Goal: Task Accomplishment & Management: Use online tool/utility

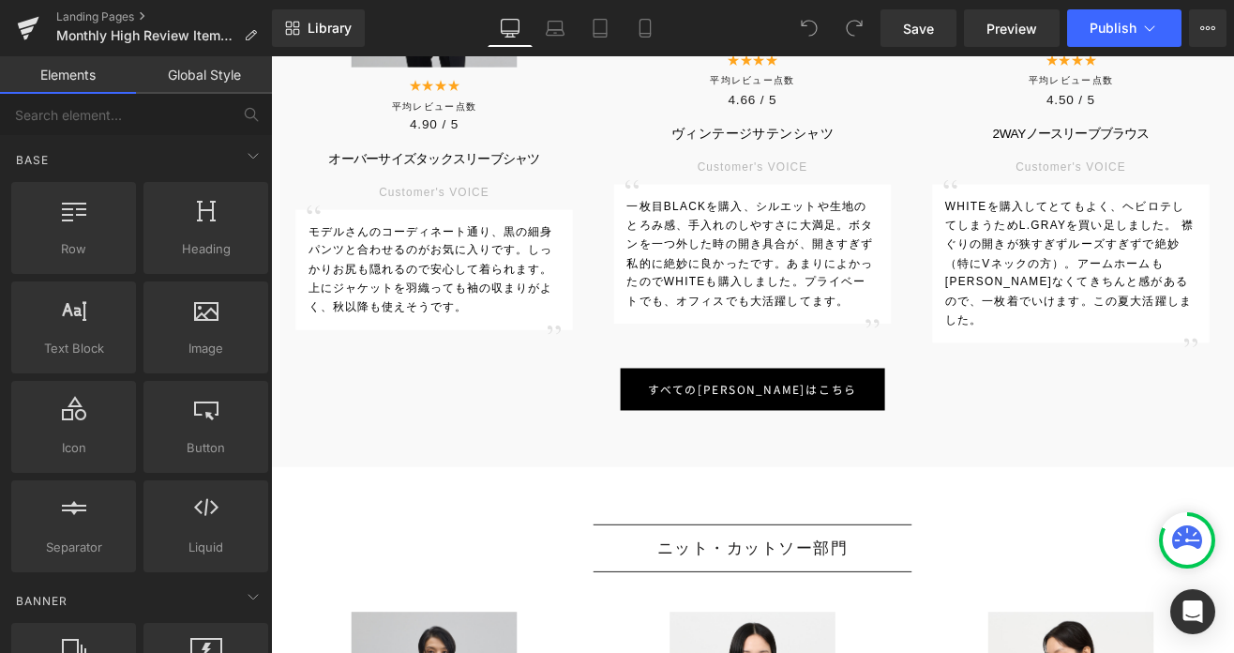
scroll to position [1996, 0]
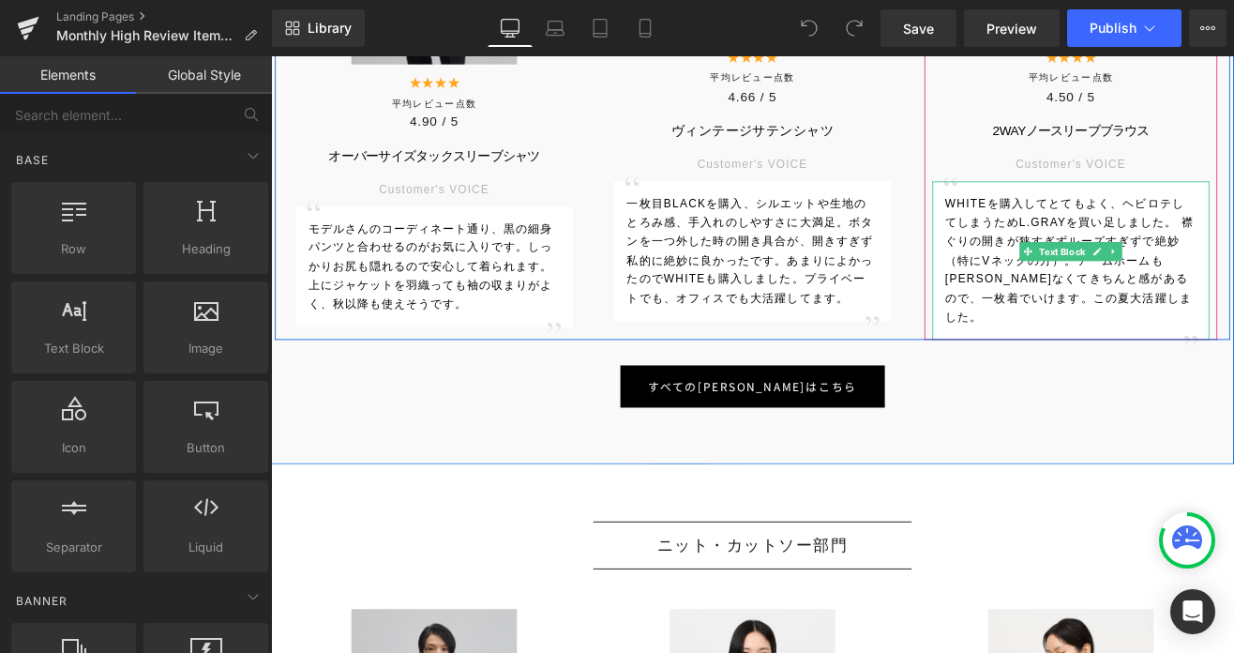
click at [1138, 349] on p "WHITEを購入してとてもよく、ヘビロテしてしまうためL.GRAYを買い足しました。 襟ぐりの開きが狭すぎずルーズすぎずで絶妙（特にVネックの方）。アームホー…" at bounding box center [1214, 297] width 296 height 157
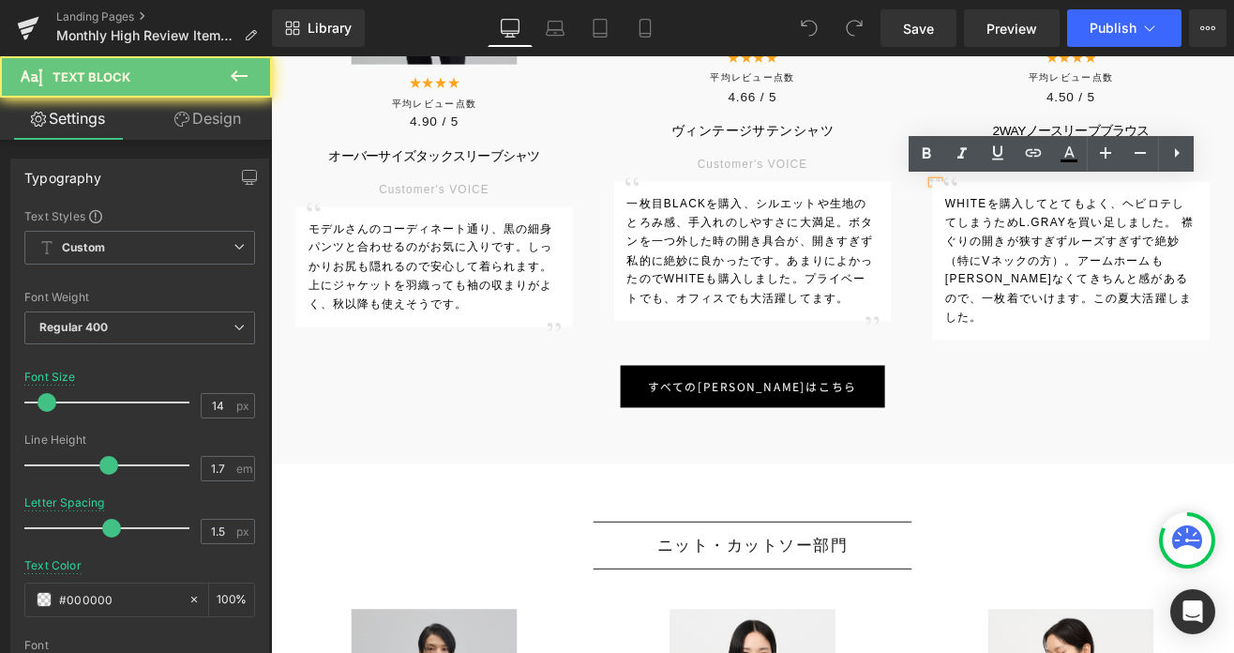
click at [1097, 347] on p "WHITEを購入してとてもよく、ヘビロテしてしまうためL.GRAYを買い足しました。 襟ぐりの開きが狭すぎずルーズすぎずで絶妙（特にVネックの方）。アームホー…" at bounding box center [1214, 297] width 296 height 157
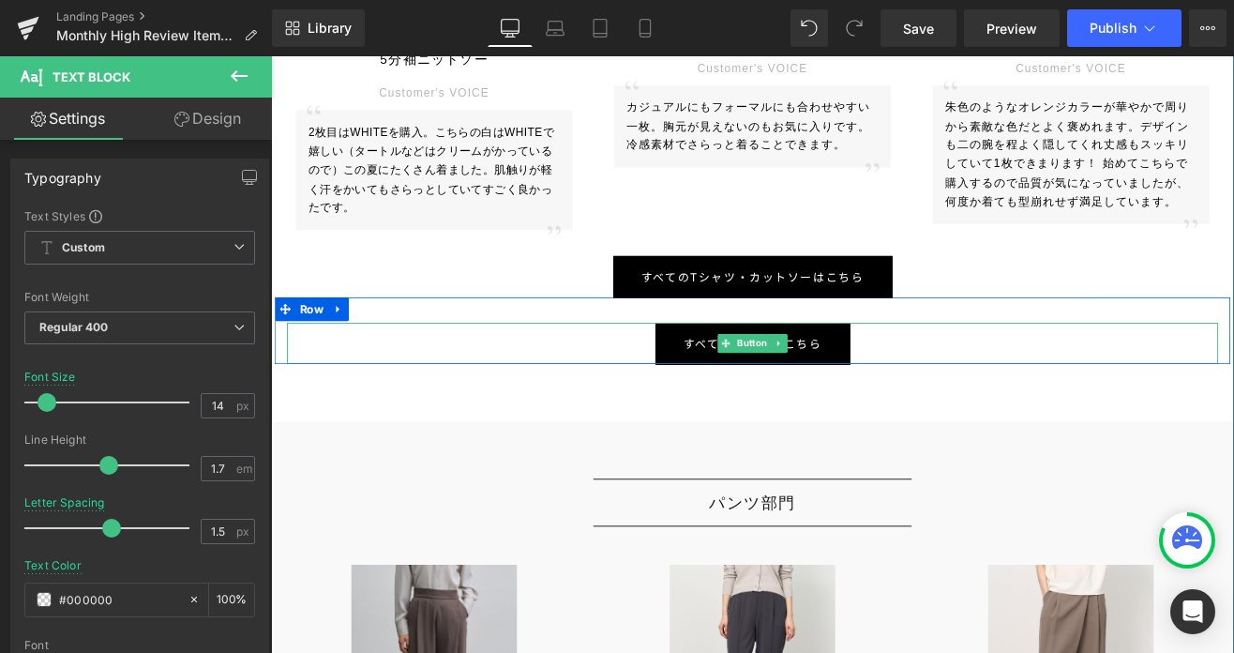
scroll to position [3012, 0]
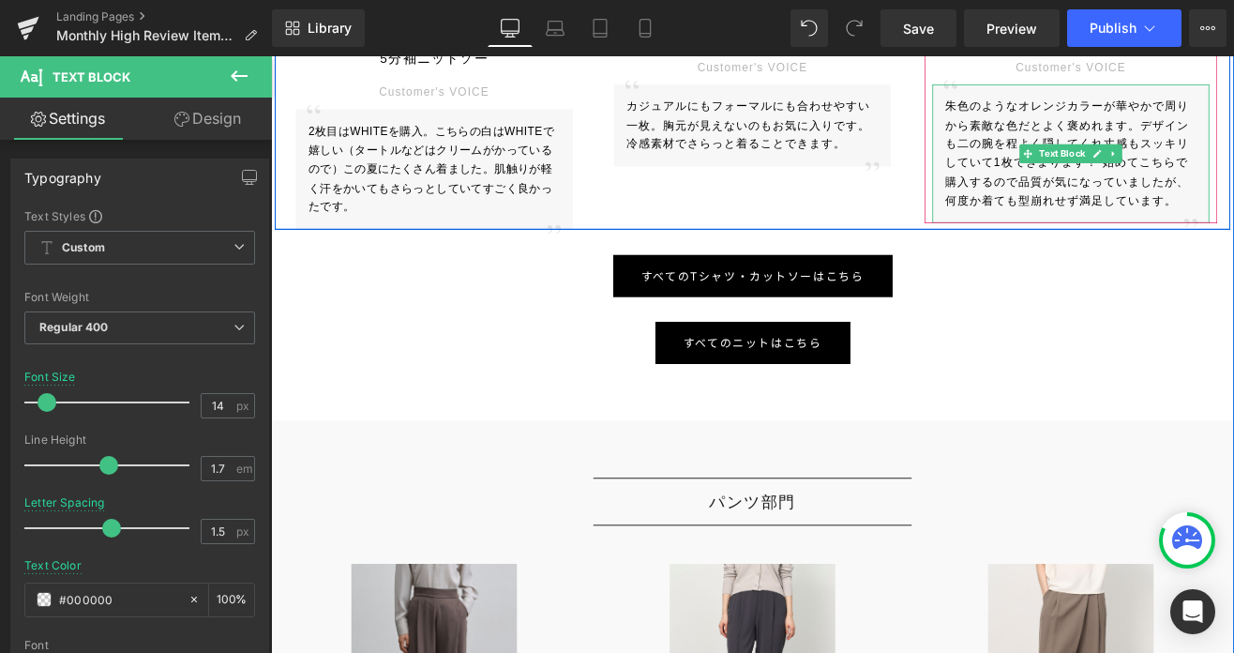
click at [1234, 193] on p "朱色のようなオレンジカラーが華やかで周りから素敵な色だとよく褒めれます。デザインも二の腕を程よく隠してくれ丈感もスッキリしていて1枚できまります！ 始めてこち…" at bounding box center [1214, 171] width 296 height 134
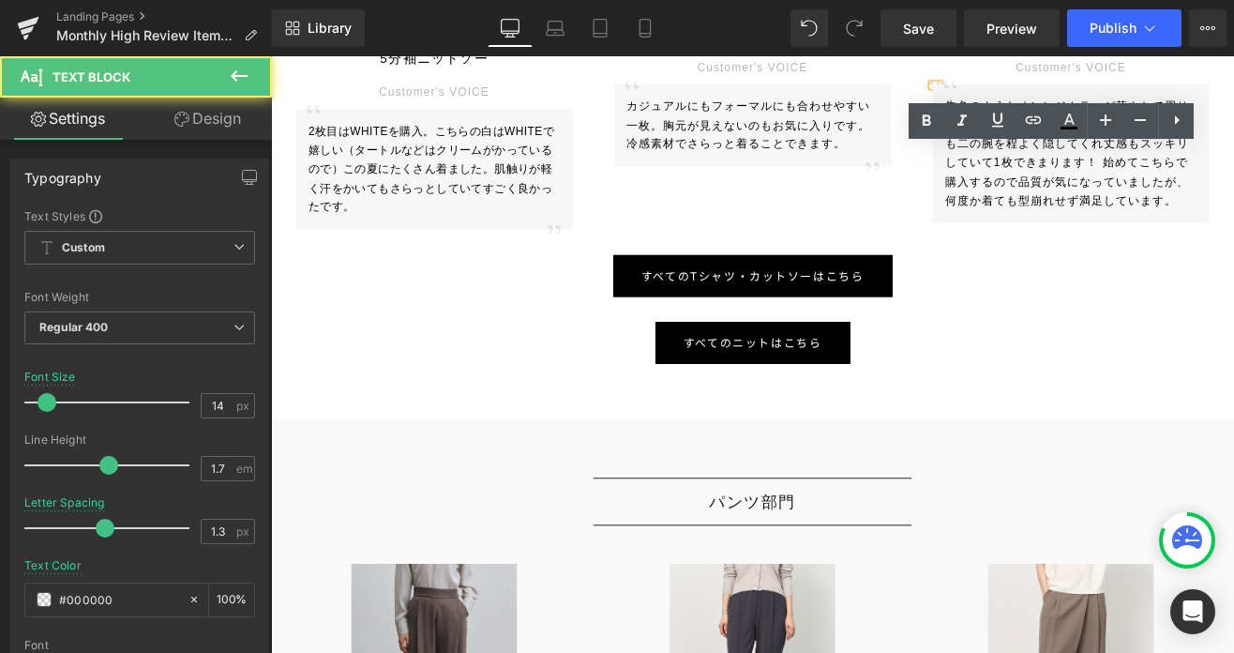
click at [1234, 181] on span "朱色のようなオレンジカラーが華やかで周りから素敵な色だとよく褒めれます。デザインも二の腕を程よく隠してくれ丈感もスッキリしていて1枚できまります！ 始めてこち…" at bounding box center [1209, 170] width 287 height 127
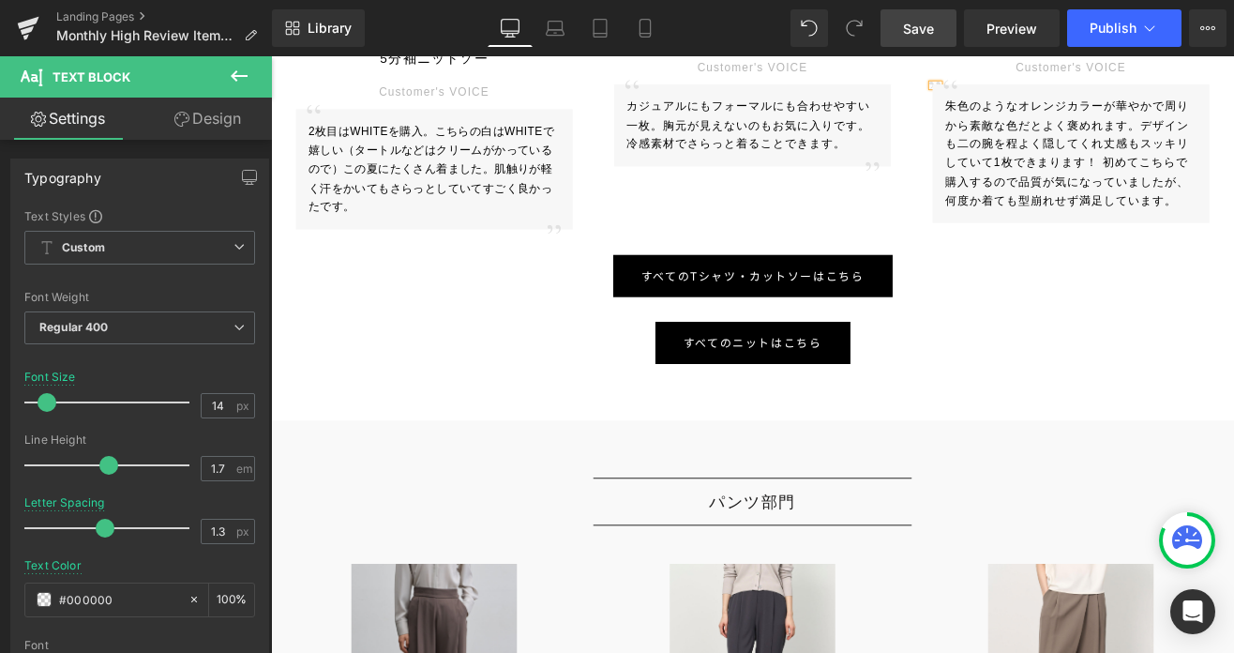
click at [915, 40] on link "Save" at bounding box center [919, 28] width 76 height 38
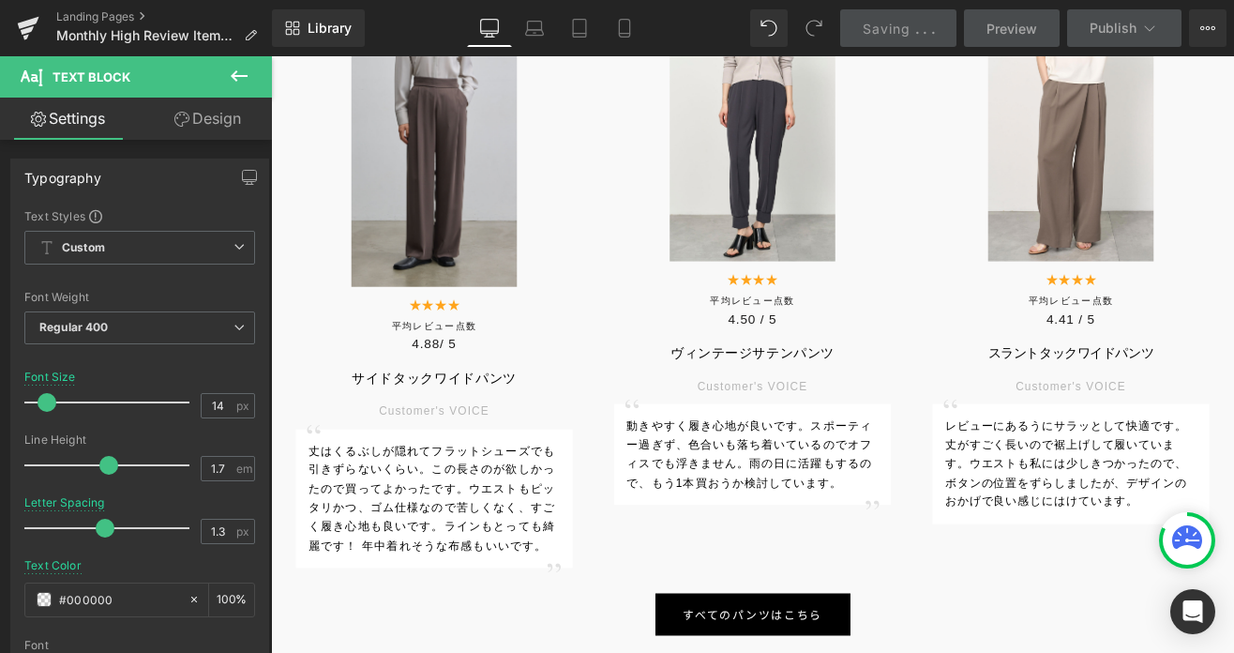
scroll to position [3613, 0]
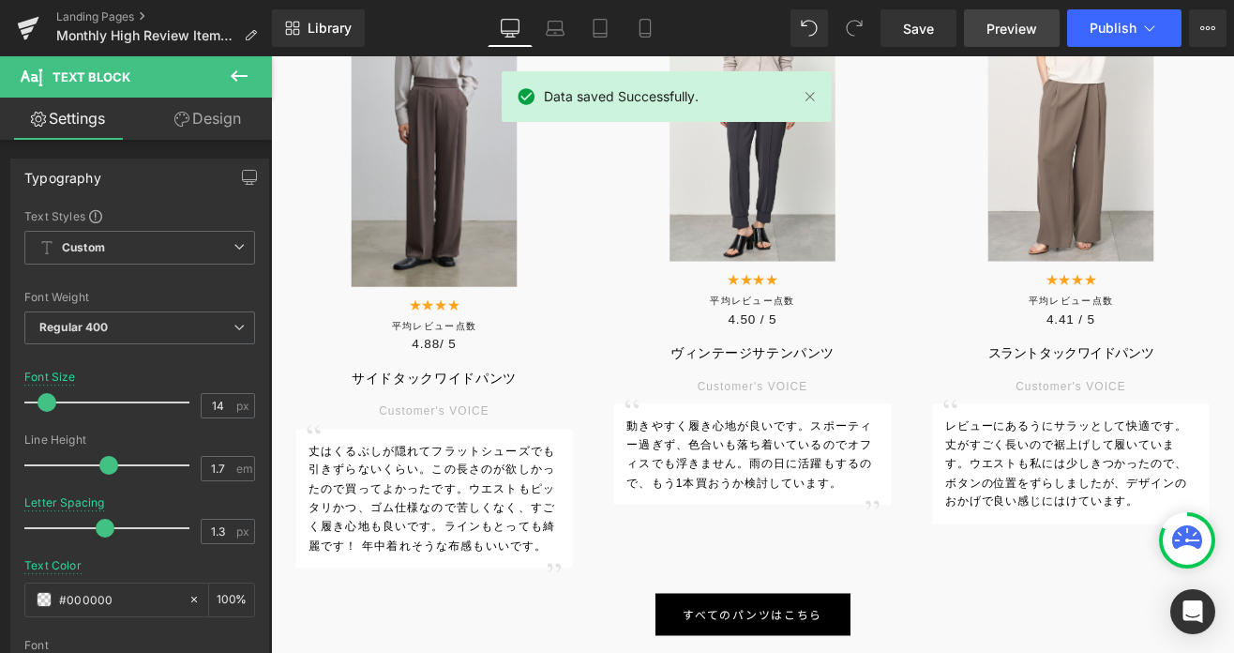
click at [1014, 32] on span "Preview" at bounding box center [1012, 29] width 51 height 20
